Goal: Transaction & Acquisition: Purchase product/service

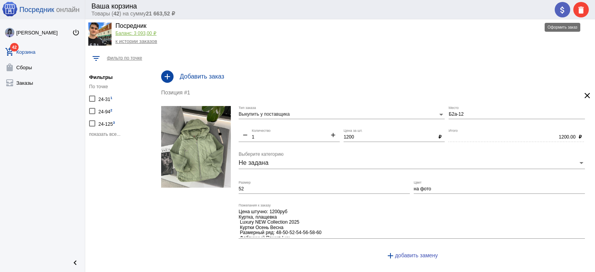
click at [562, 15] on span "attach_money" at bounding box center [562, 10] width 9 height 16
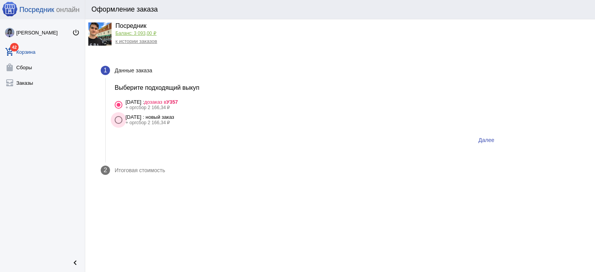
click at [173, 117] on div "12 октября Воскресенья : новый заказ" at bounding box center [149, 117] width 49 height 6
click at [118, 124] on input "12 октября Воскресенья : новый заказ + оргсбор 2 166,34 ₽" at bounding box center [118, 124] width 0 height 0
radio input "true"
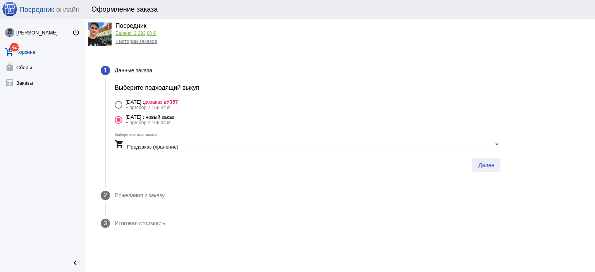
click at [498, 164] on button "Далее" at bounding box center [486, 165] width 28 height 14
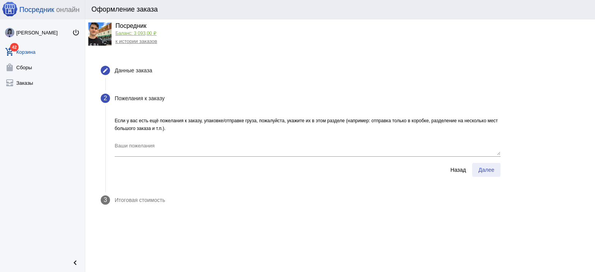
click at [492, 172] on span "Далее" at bounding box center [486, 170] width 16 height 6
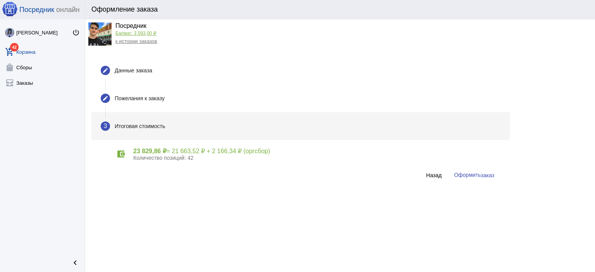
click at [457, 181] on button "Оформить заказ" at bounding box center [474, 175] width 53 height 14
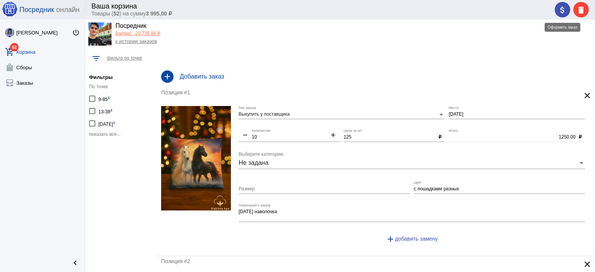
click at [556, 10] on button "attach_money" at bounding box center [561, 9] width 15 height 15
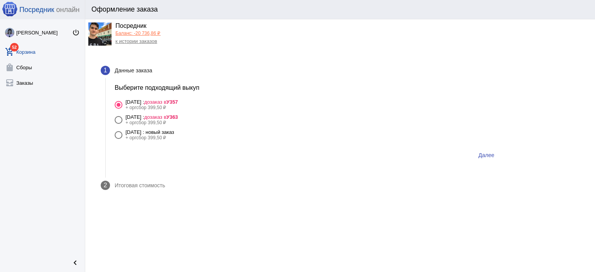
click at [198, 128] on mat-radio-group "12 октября Воскресенья : дозаказ в У357 + оргсбор 399,50 ₽ 12 октября Воскресен…" at bounding box center [308, 119] width 386 height 45
click at [178, 120] on span "дозаказ в У363" at bounding box center [161, 117] width 34 height 6
click at [118, 124] on input "12 октября Воскресенья : дозаказ в У363 + оргсбор 399,50 ₽" at bounding box center [118, 124] width 0 height 0
radio input "true"
click at [486, 161] on button "Далее" at bounding box center [486, 155] width 28 height 14
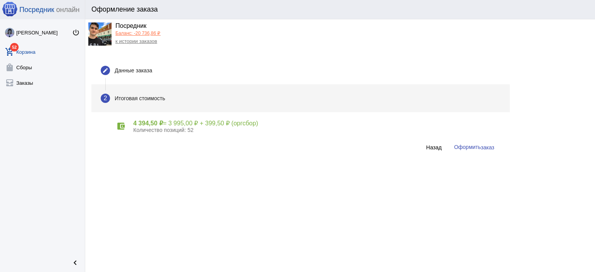
click at [477, 148] on span "Оформить заказ" at bounding box center [474, 147] width 40 height 6
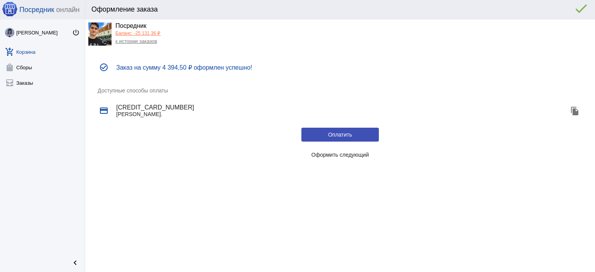
click at [359, 151] on button "Оформить следующий" at bounding box center [339, 155] width 77 height 14
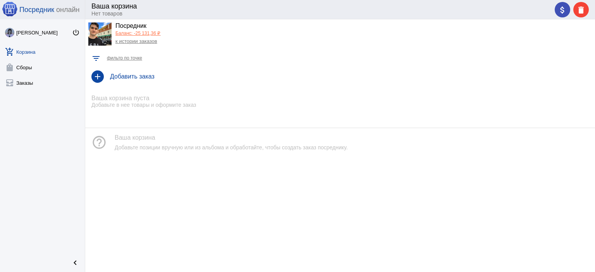
click at [151, 44] on link "к истории заказов" at bounding box center [136, 41] width 42 height 6
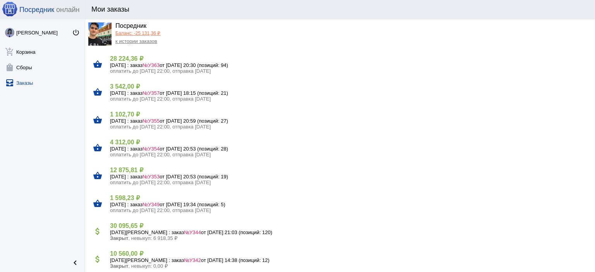
click at [139, 34] on link "Баланс: -25 131,36 ₽" at bounding box center [137, 33] width 45 height 5
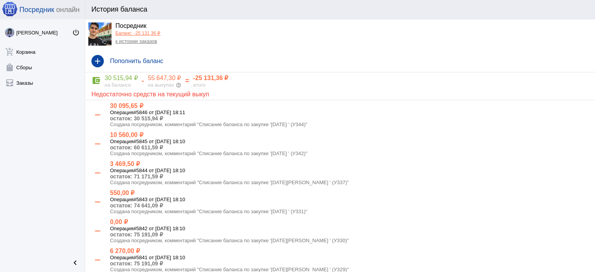
click at [140, 39] on link "к истории заказов" at bounding box center [136, 41] width 42 height 6
